Goal: Task Accomplishment & Management: Manage account settings

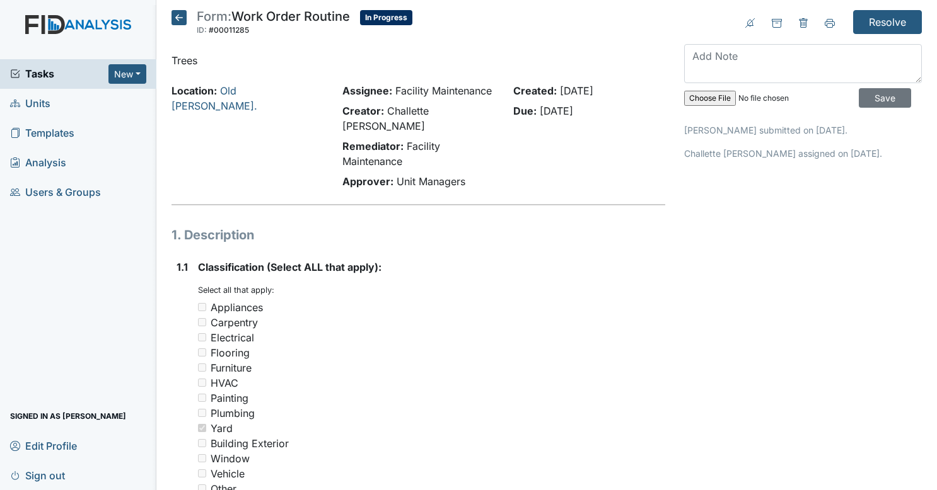
click at [63, 72] on span "Tasks" at bounding box center [59, 73] width 98 height 15
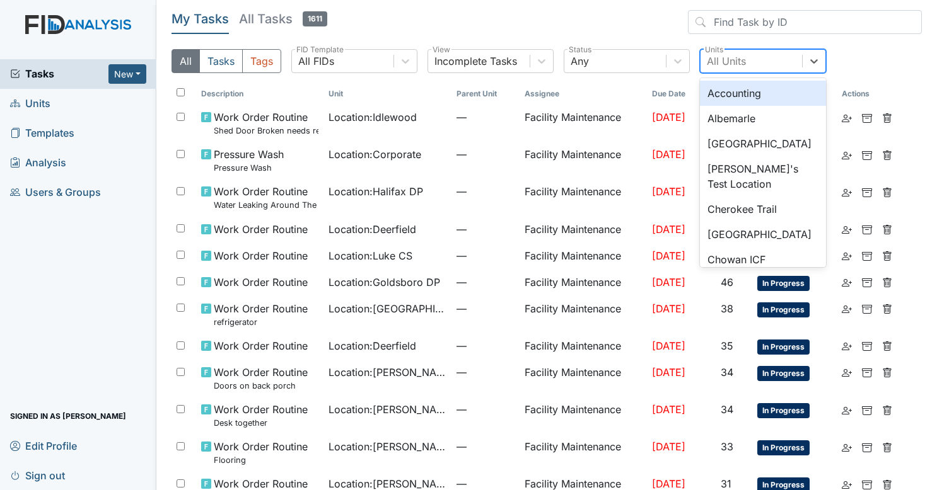
click at [769, 62] on div "All Units" at bounding box center [750, 61] width 101 height 23
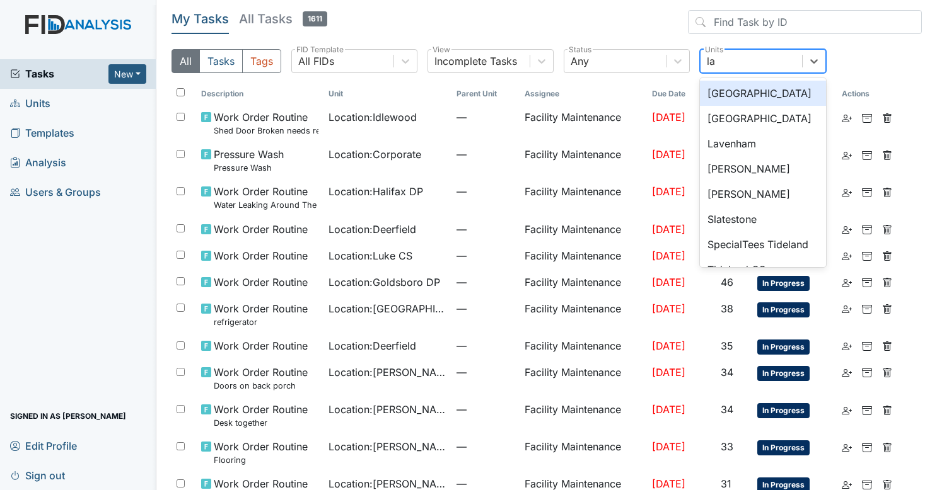
type input "lav"
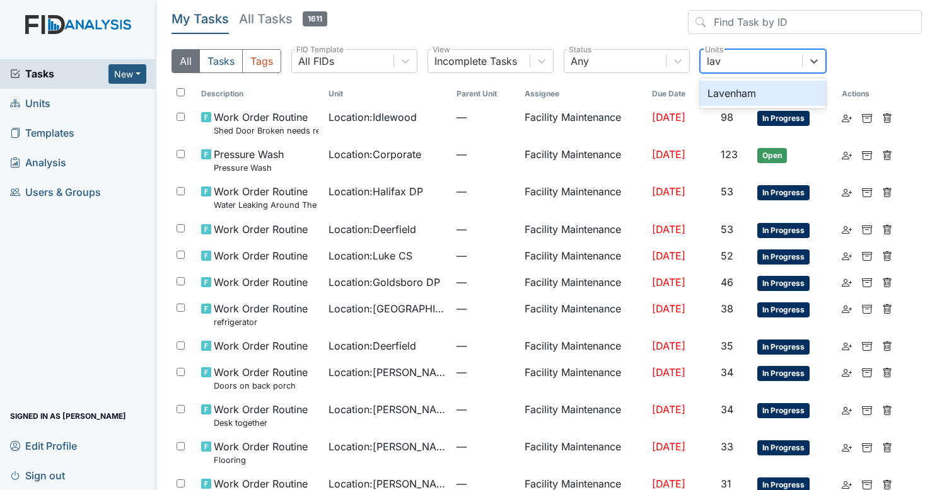
click at [730, 101] on div "Lavenham" at bounding box center [763, 93] width 126 height 25
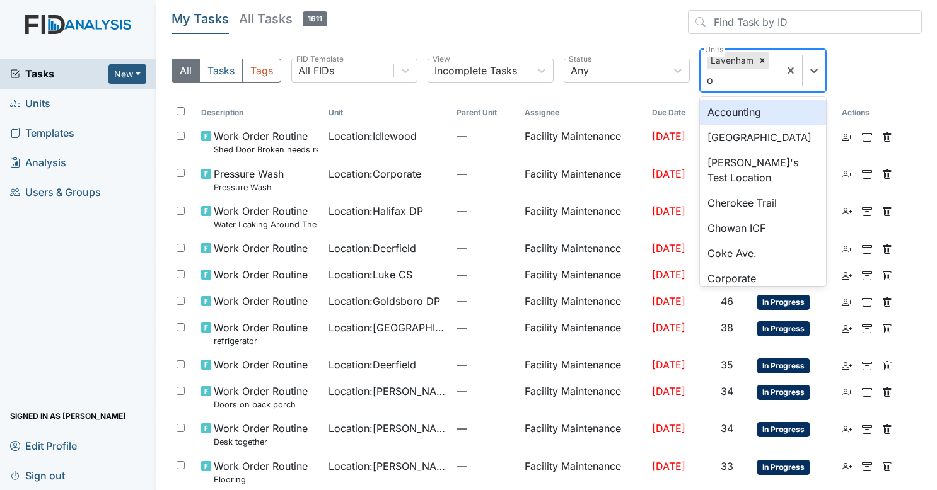
type input "oa"
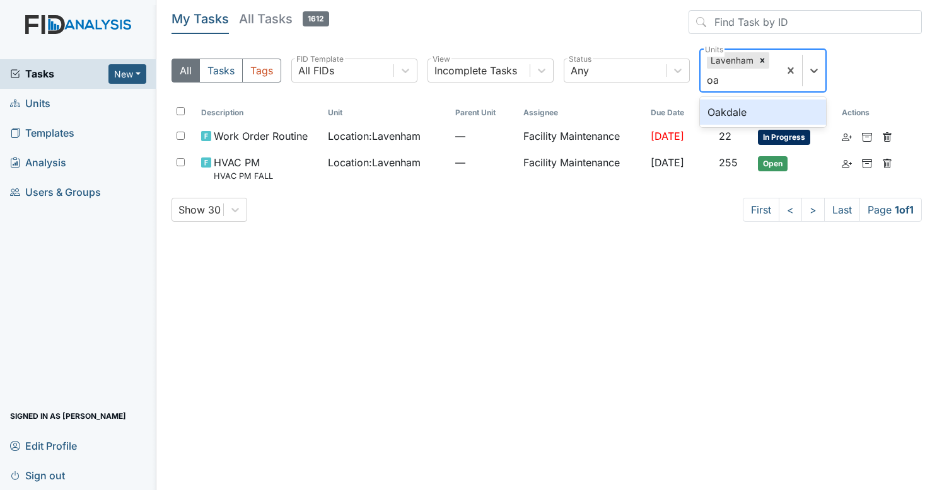
click at [727, 105] on div "Oakdale" at bounding box center [763, 112] width 126 height 25
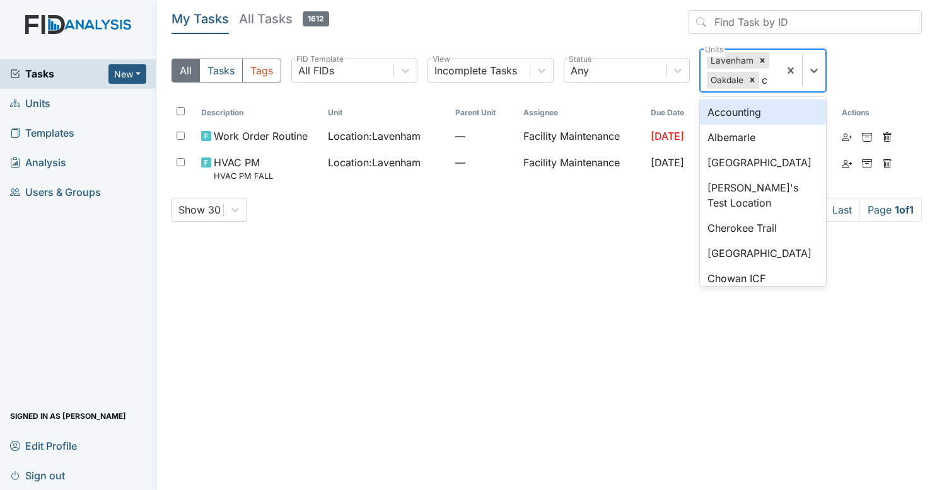
type input "ch"
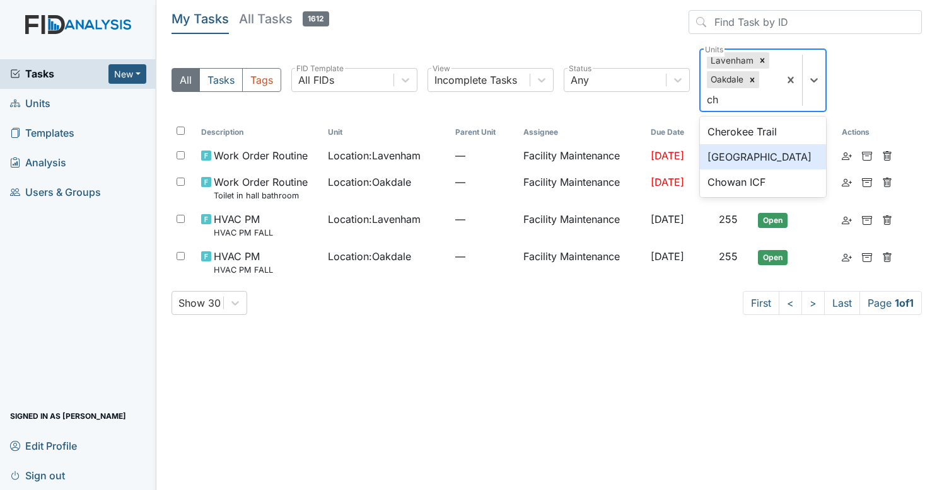
click at [737, 158] on div "Cherry Lane" at bounding box center [763, 156] width 126 height 25
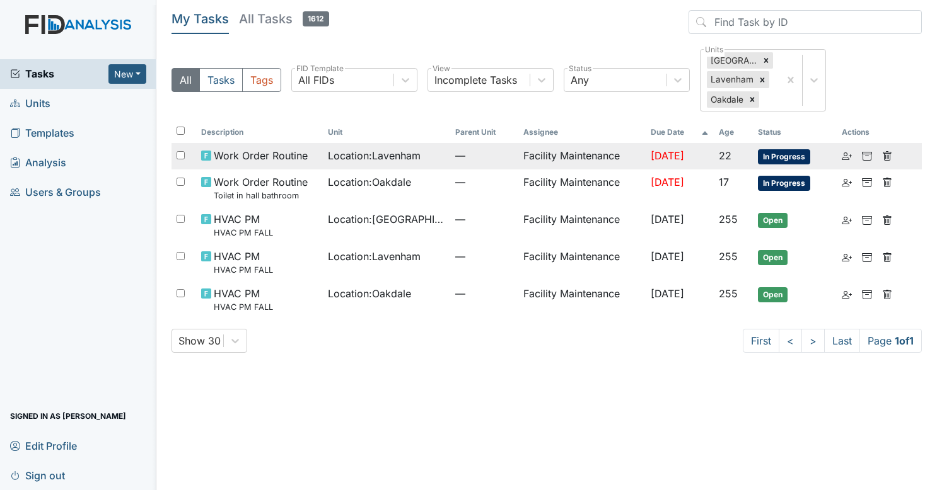
click at [455, 161] on span "—" at bounding box center [484, 155] width 58 height 15
